Goal: Contribute content: Add original content to the website for others to see

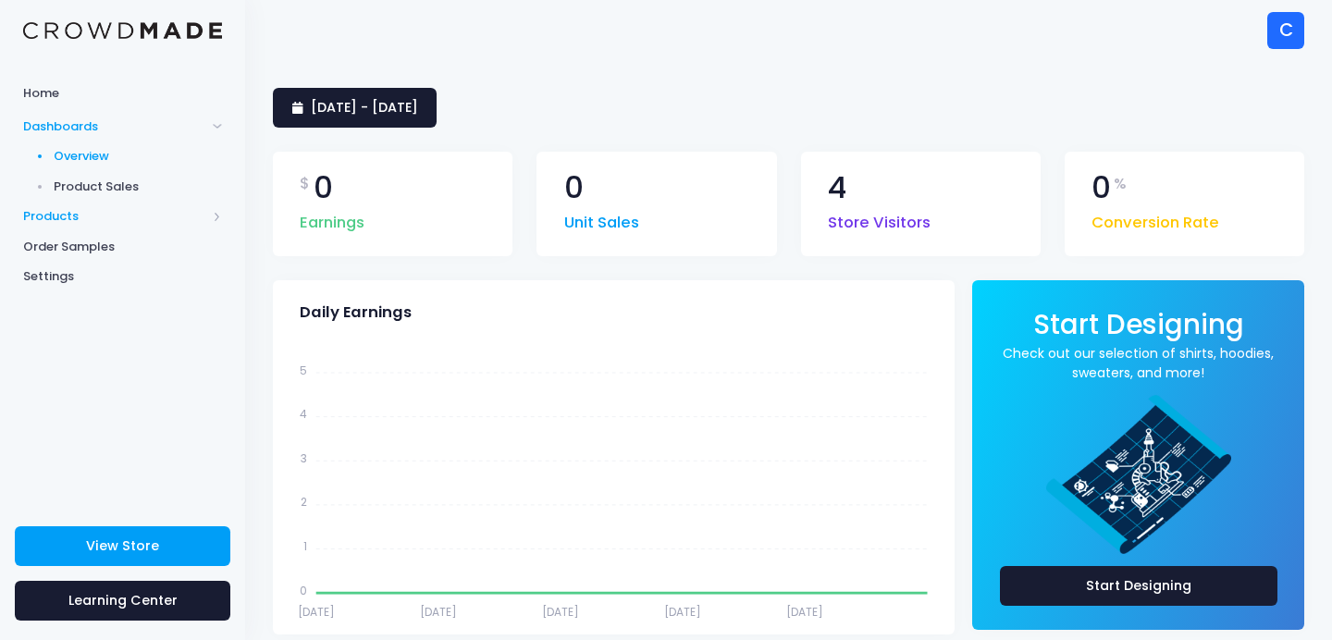
click at [69, 209] on span "Products" at bounding box center [114, 216] width 183 height 19
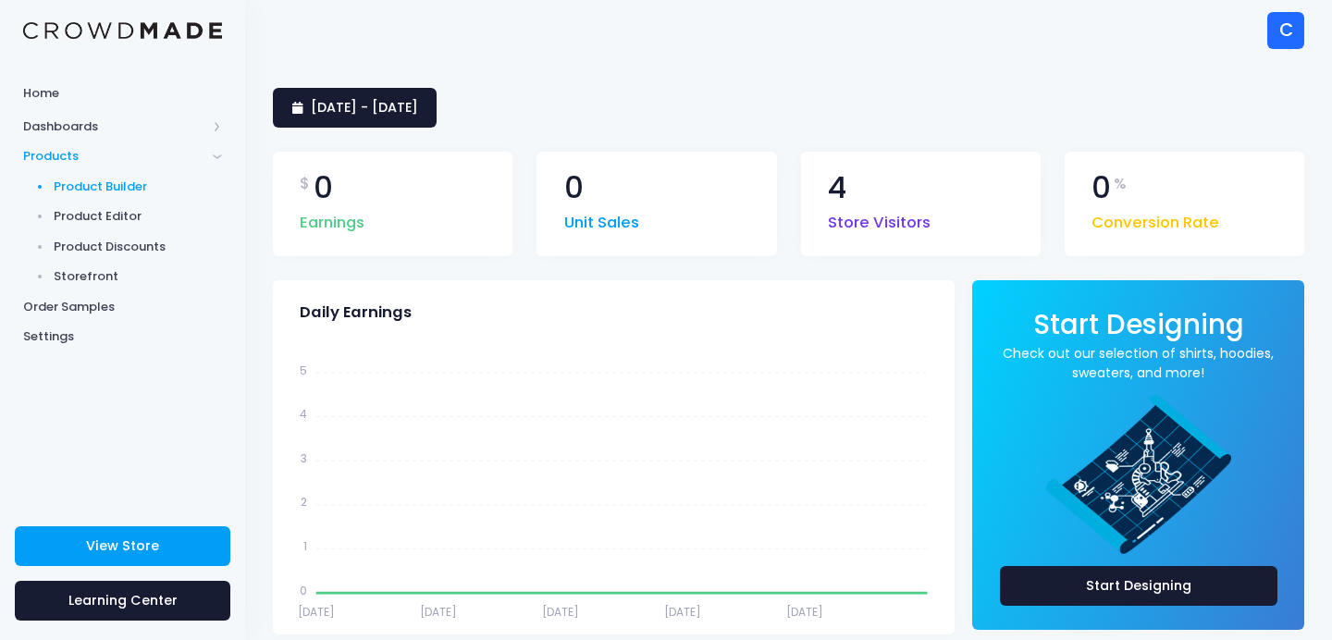
click at [95, 187] on span "Product Builder" at bounding box center [138, 187] width 169 height 19
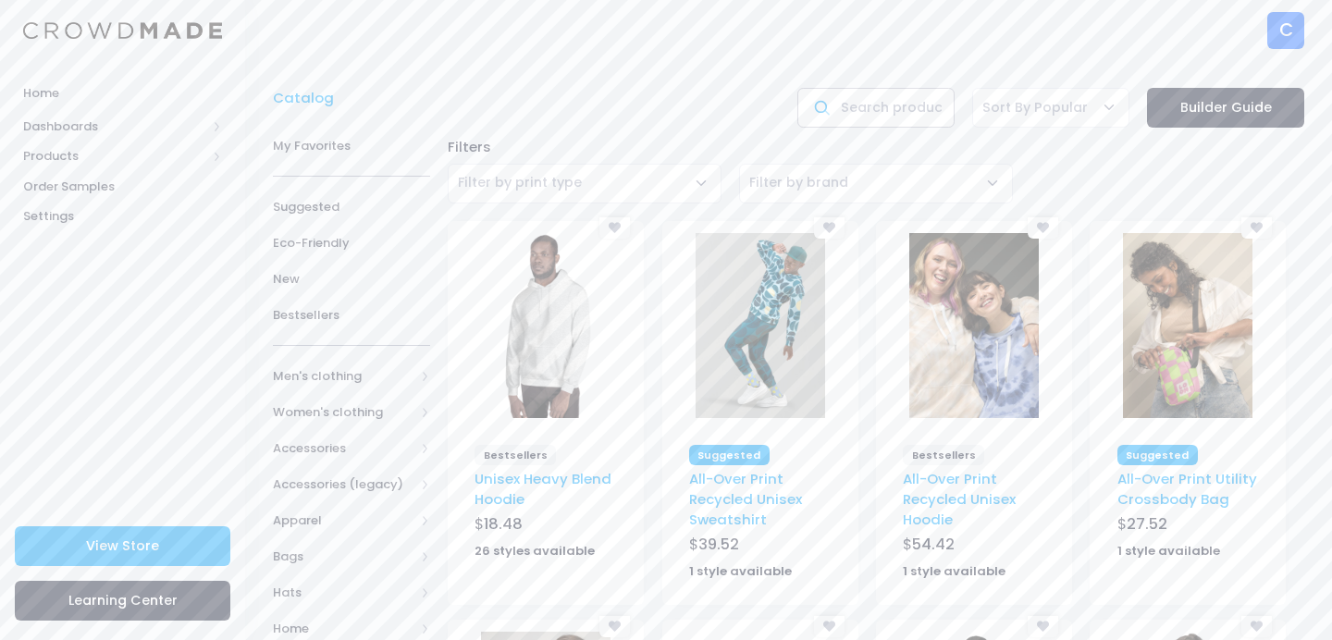
click at [896, 103] on input "text" at bounding box center [876, 108] width 157 height 40
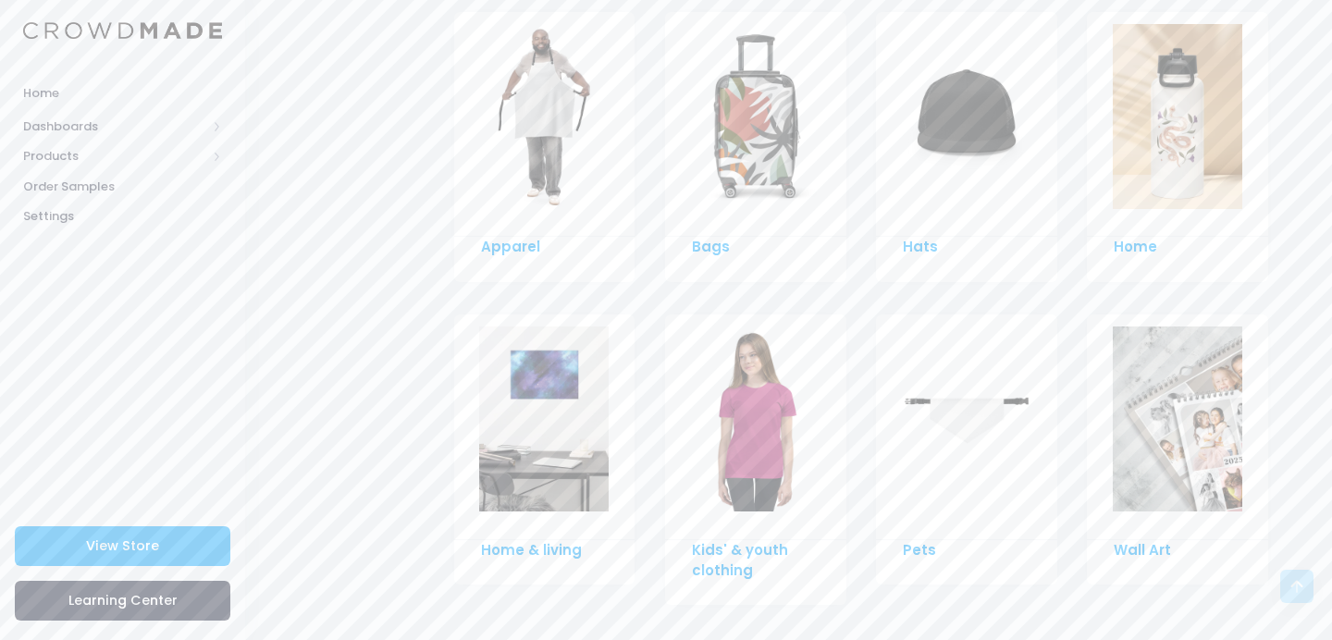
scroll to position [1379, 0]
type input "water bottle"
click at [1201, 162] on img at bounding box center [1178, 117] width 130 height 185
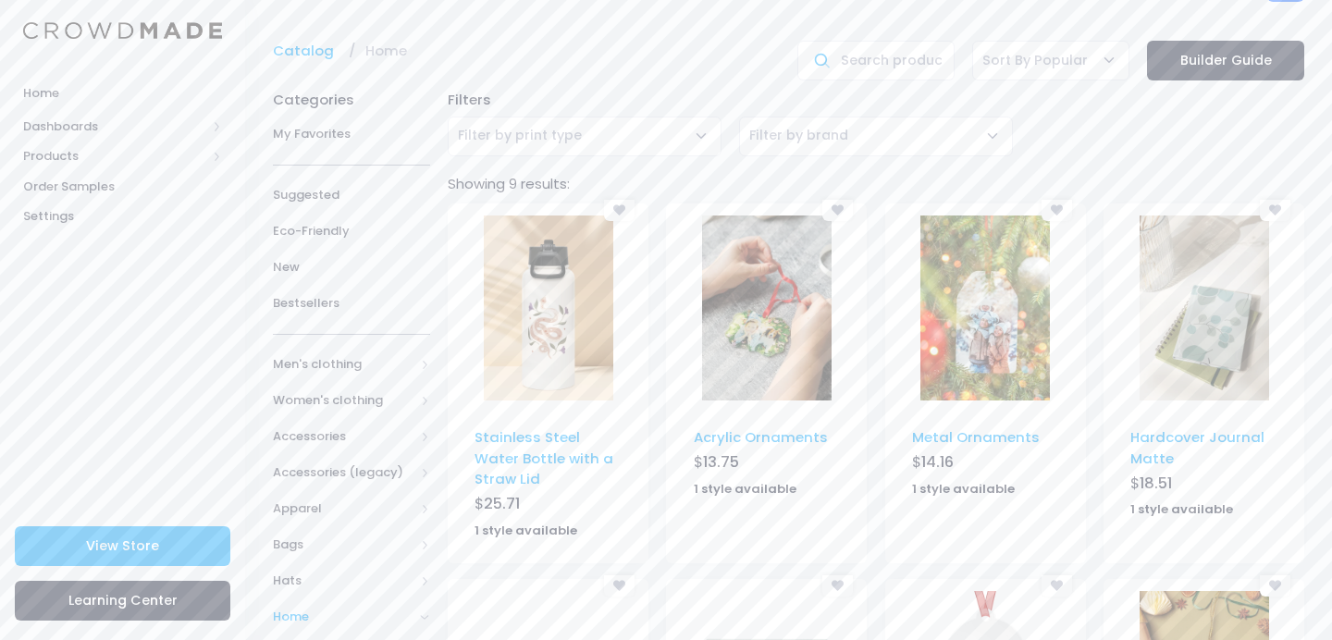
scroll to position [50, 0]
click at [535, 373] on img at bounding box center [549, 305] width 130 height 185
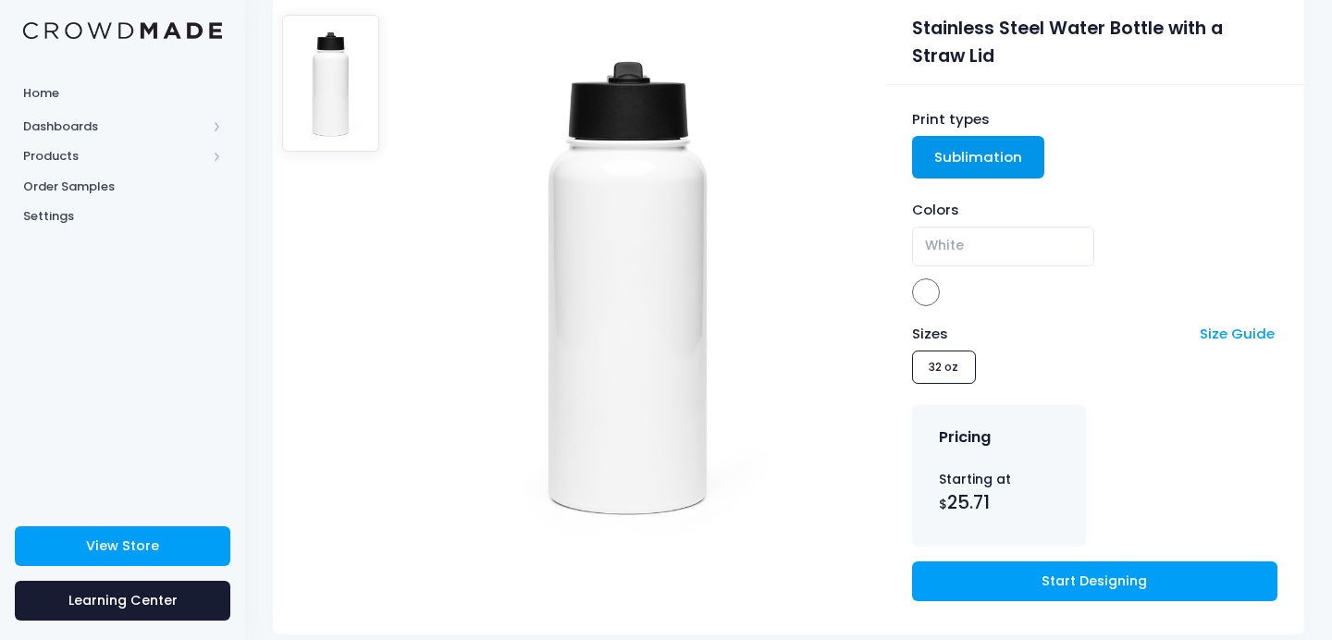
scroll to position [180, 0]
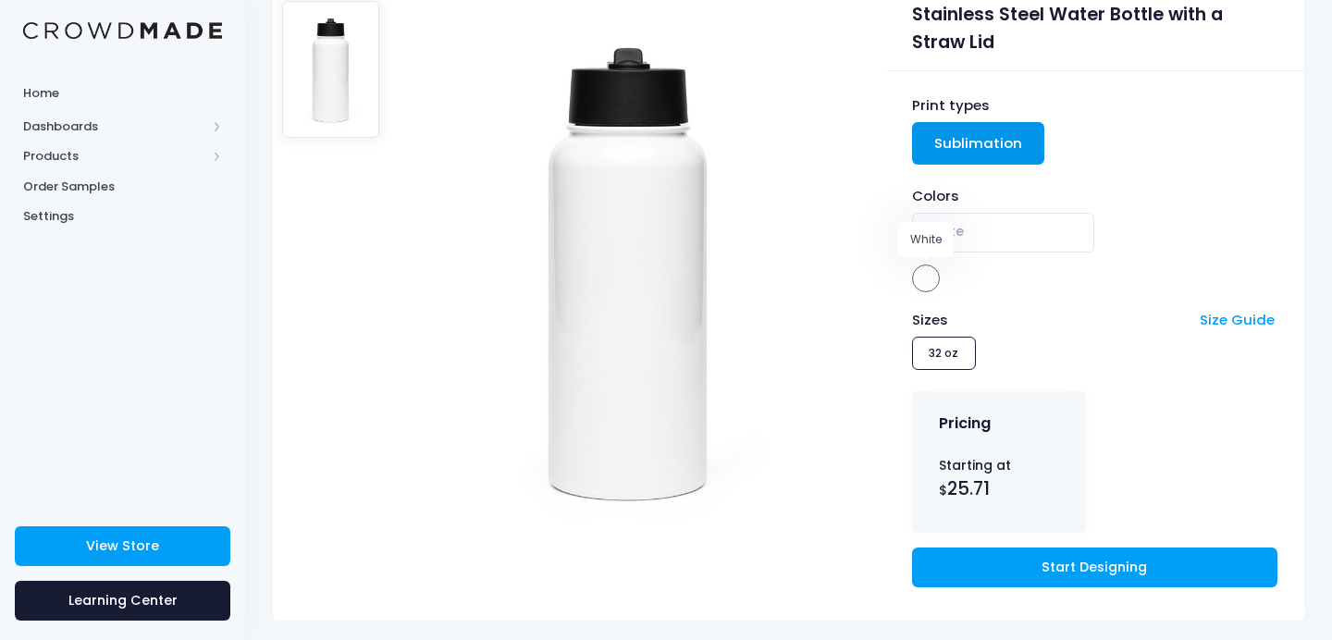
click at [921, 277] on span at bounding box center [926, 279] width 28 height 28
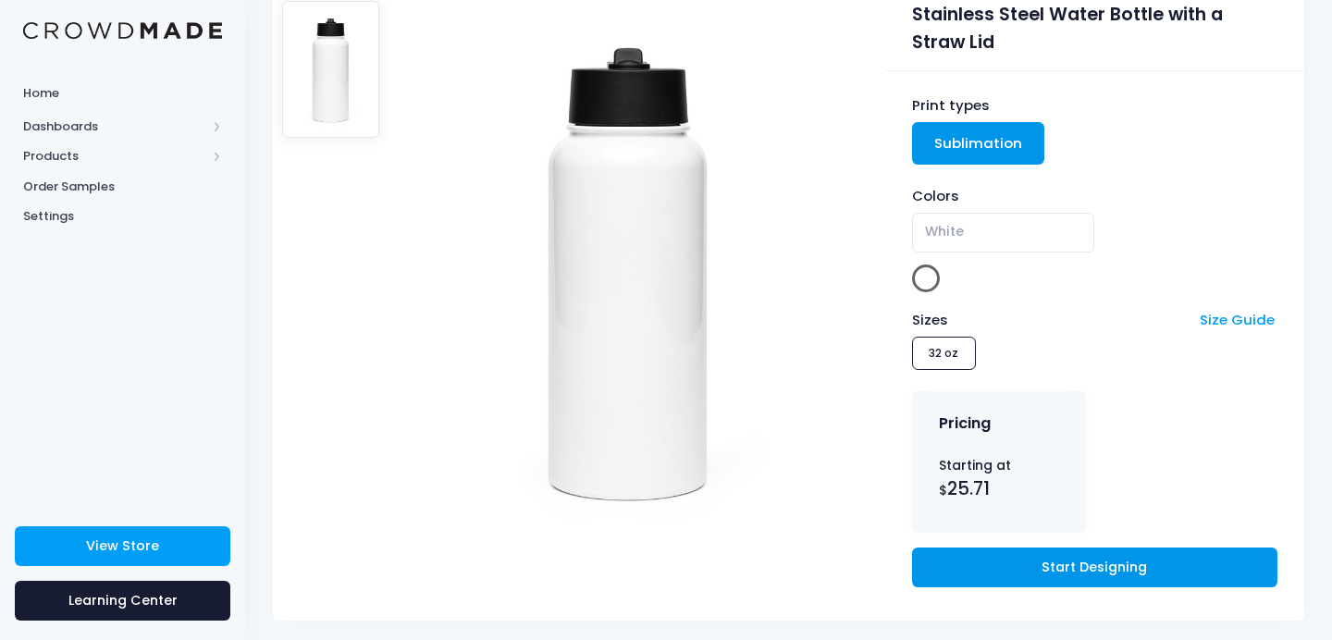
click at [1035, 562] on link "Start Designing" at bounding box center [1094, 568] width 365 height 40
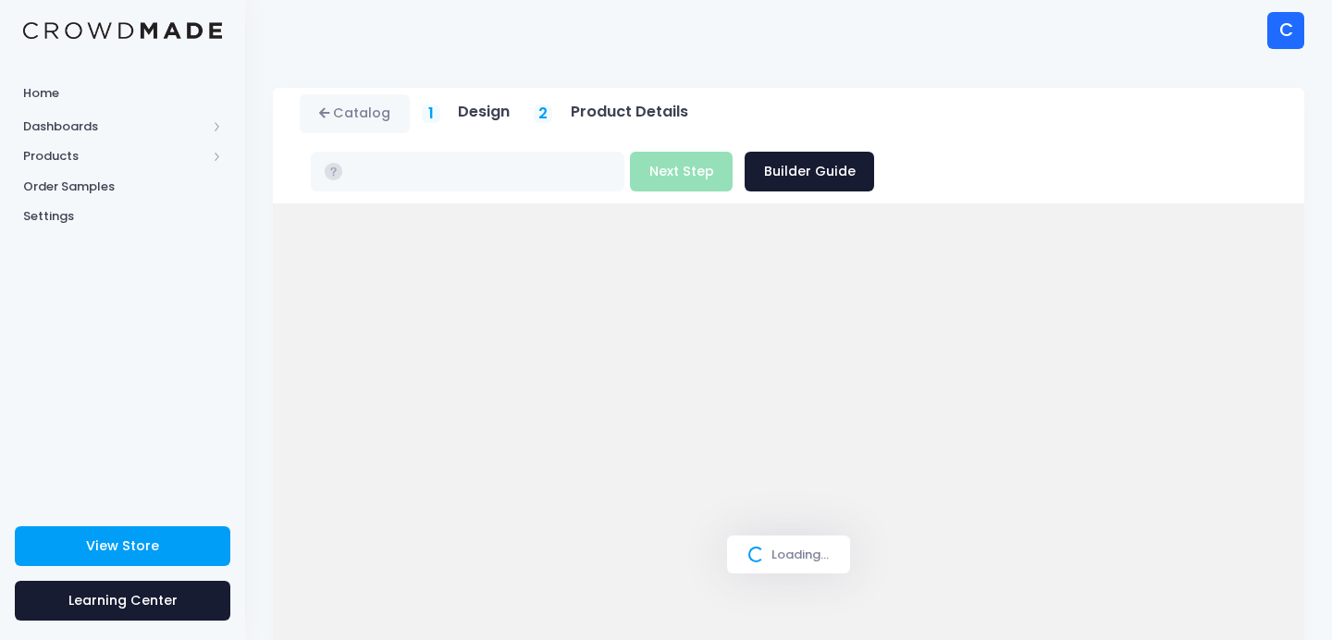
type input "$25.71"
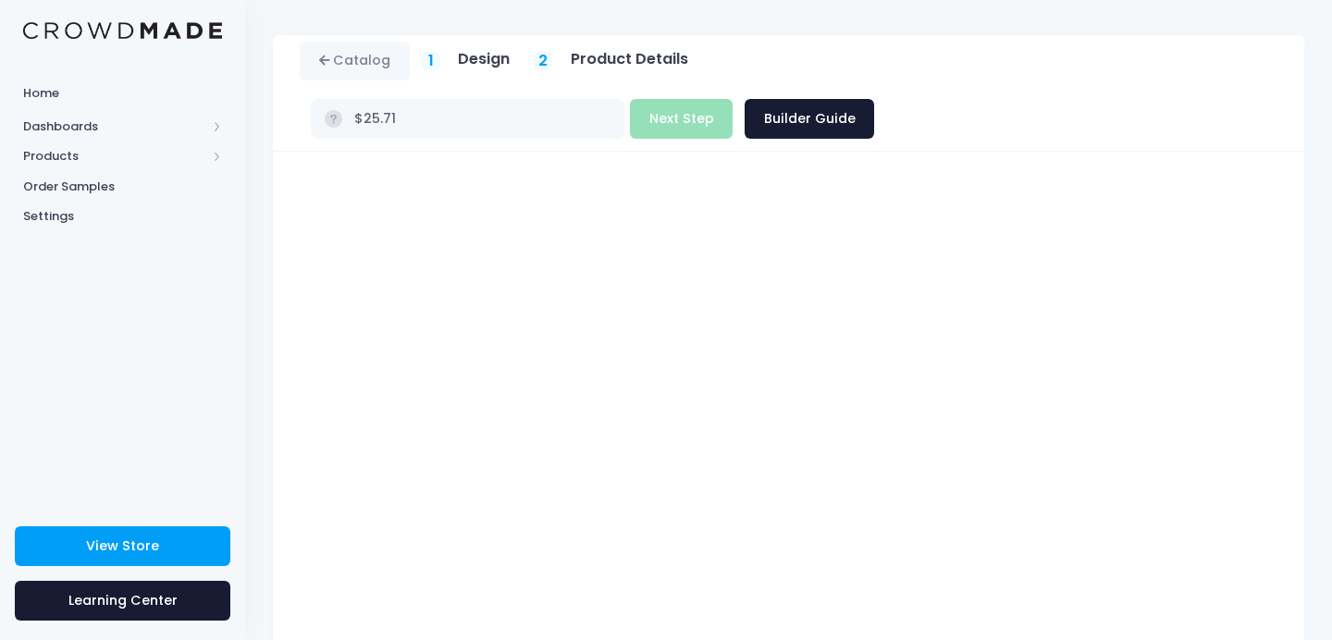
scroll to position [64, 0]
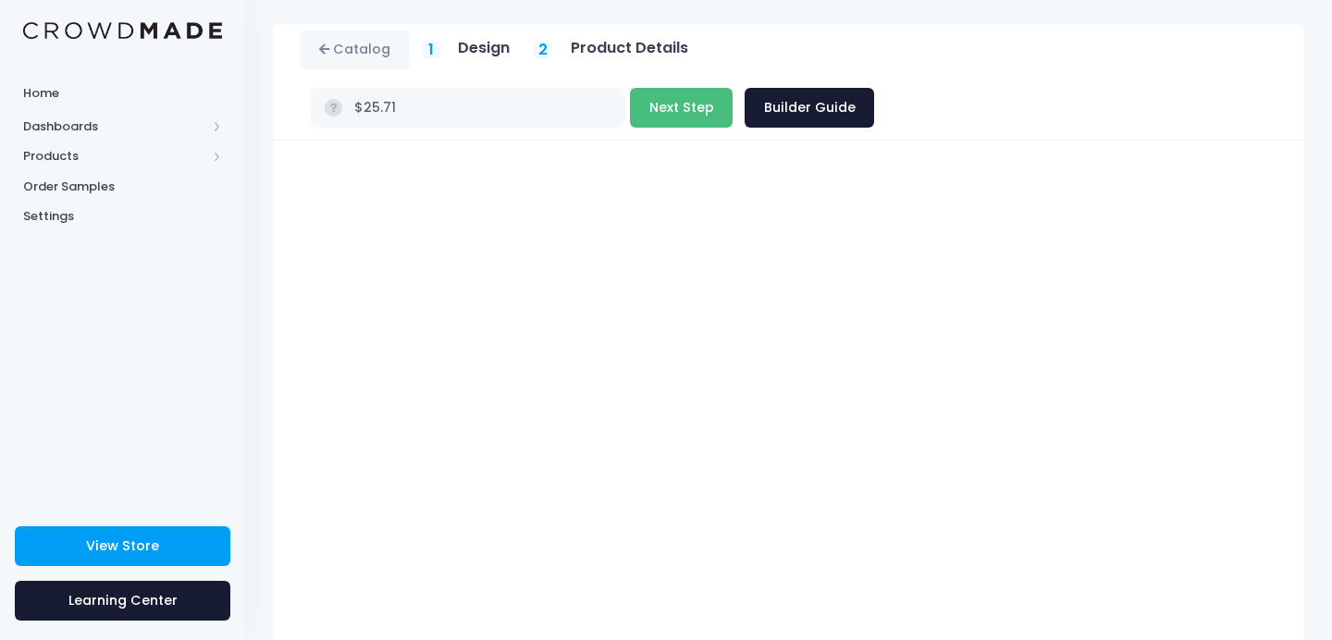
click at [733, 88] on button "Next Step" at bounding box center [681, 108] width 103 height 40
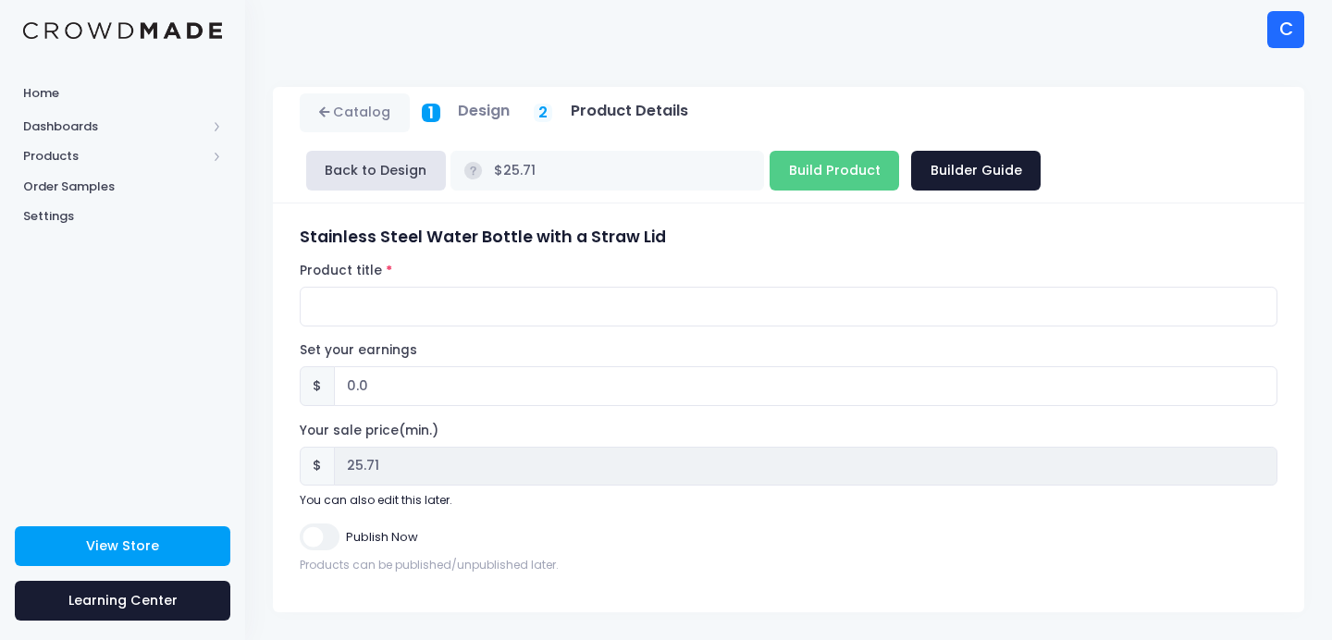
scroll to position [0, 0]
click at [601, 314] on input "Product title" at bounding box center [789, 308] width 978 height 40
type input "MNL Bottle"
click at [841, 179] on input "Build Product" at bounding box center [835, 172] width 130 height 40
type input "Building product..."
